Goal: Navigation & Orientation: Find specific page/section

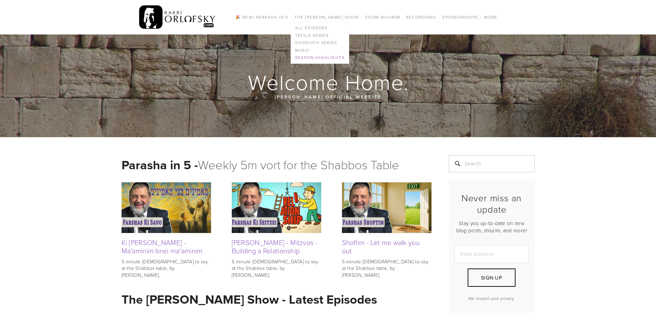
click at [334, 54] on link "Season Highlights" at bounding box center [320, 58] width 58 height 8
click at [313, 57] on link "Season Highlights" at bounding box center [320, 58] width 58 height 8
click at [308, 58] on link "Season Highlights" at bounding box center [320, 58] width 58 height 8
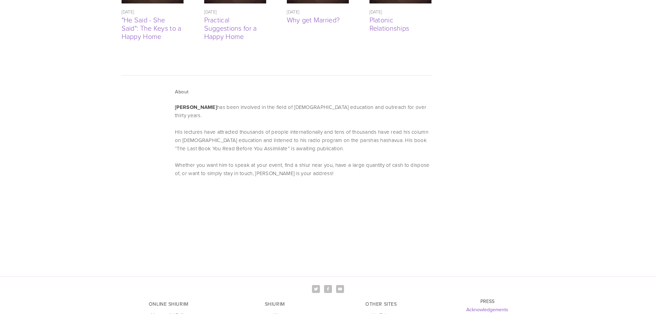
scroll to position [1855, 0]
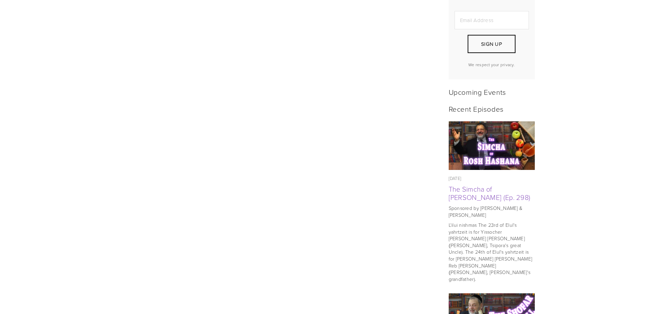
scroll to position [379, 0]
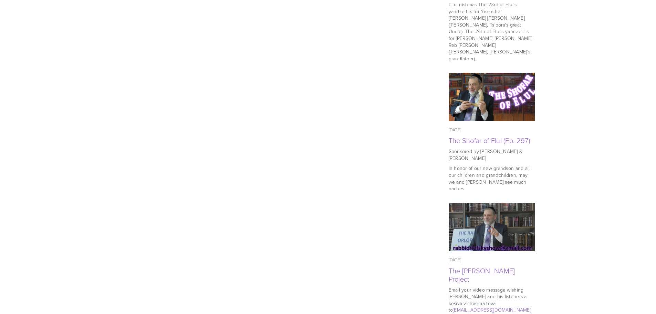
scroll to position [551, 0]
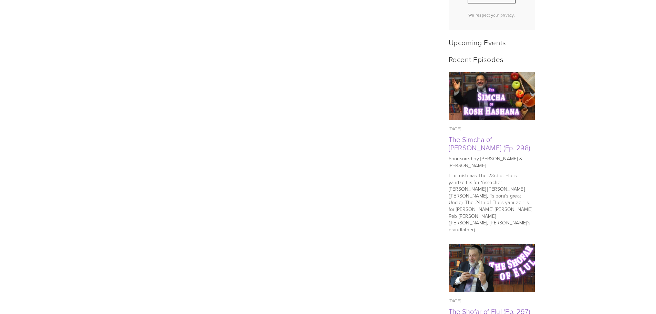
scroll to position [517, 0]
